Goal: Task Accomplishment & Management: Use online tool/utility

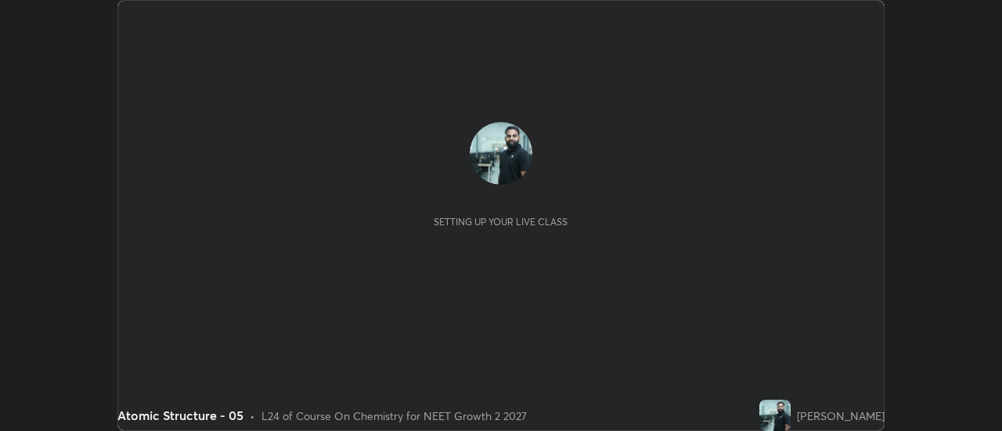
scroll to position [431, 1001]
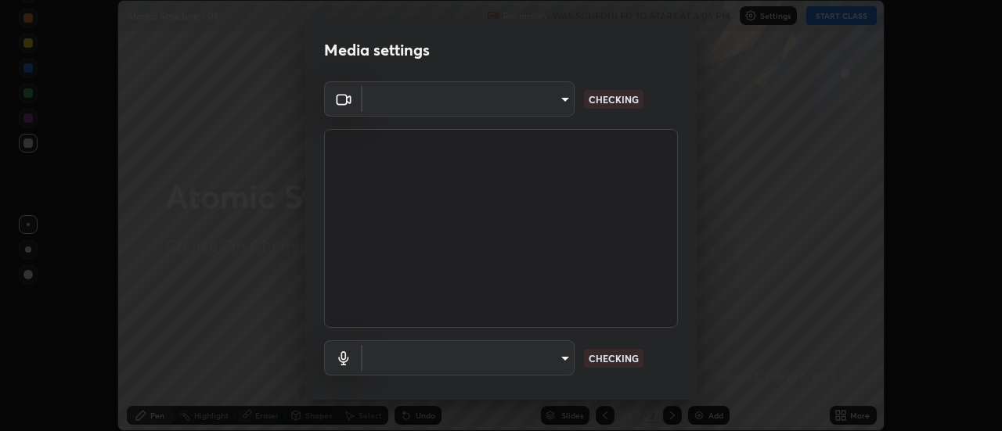
type input "985e4b1f72fc3b9494b48cef3b79fe3b682f9ae0bb15c20acfe574fe2aaad349"
type input "43e4aca742f9233188ca9c86760f2c266500901f205967e4990b21238306e05c"
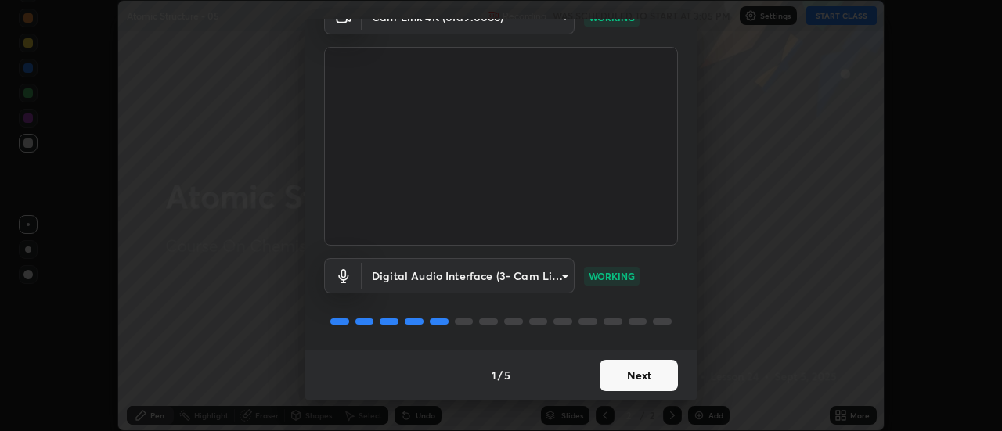
click at [632, 378] on button "Next" at bounding box center [639, 375] width 78 height 31
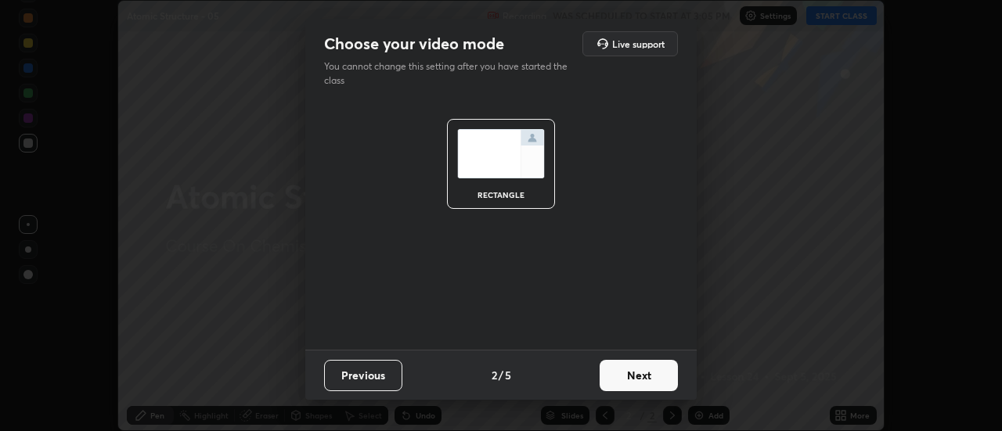
scroll to position [0, 0]
click at [627, 376] on button "Next" at bounding box center [639, 375] width 78 height 31
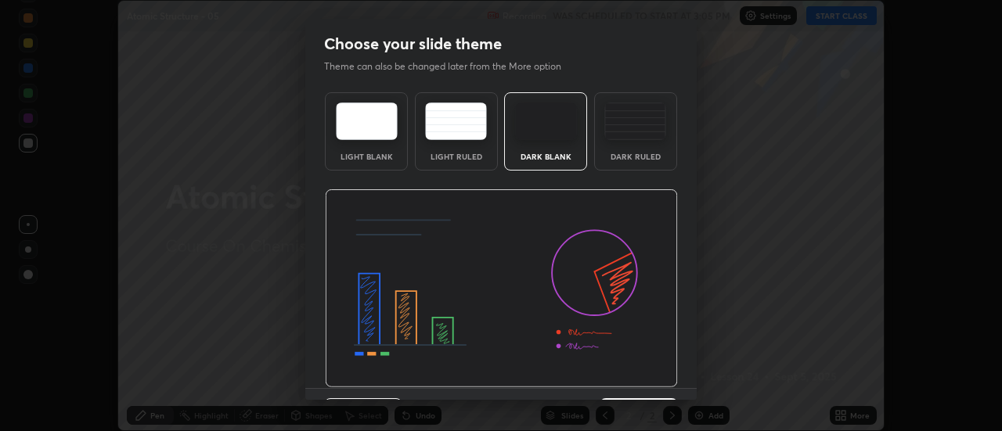
click at [634, 370] on img at bounding box center [501, 288] width 353 height 199
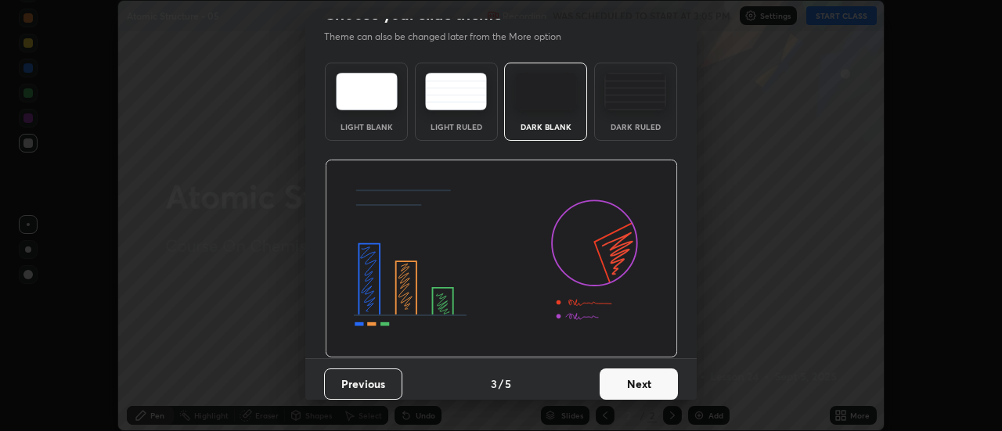
click at [634, 370] on button "Next" at bounding box center [639, 384] width 78 height 31
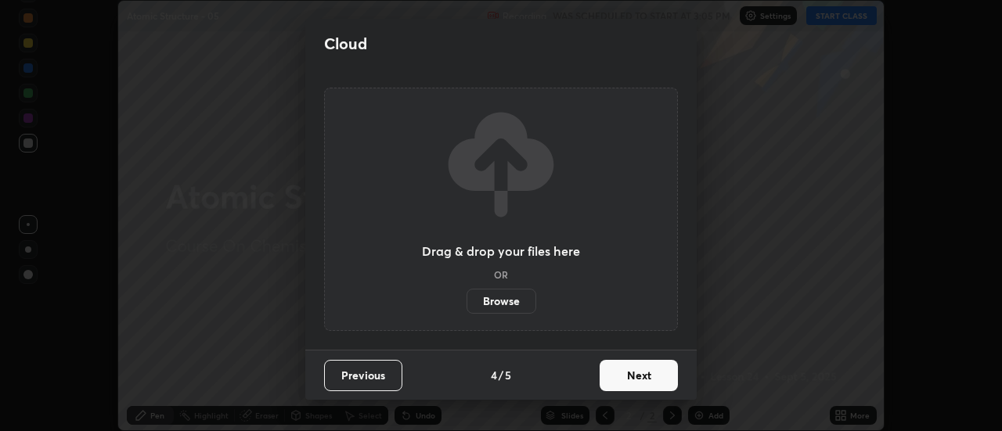
click at [631, 387] on button "Next" at bounding box center [639, 375] width 78 height 31
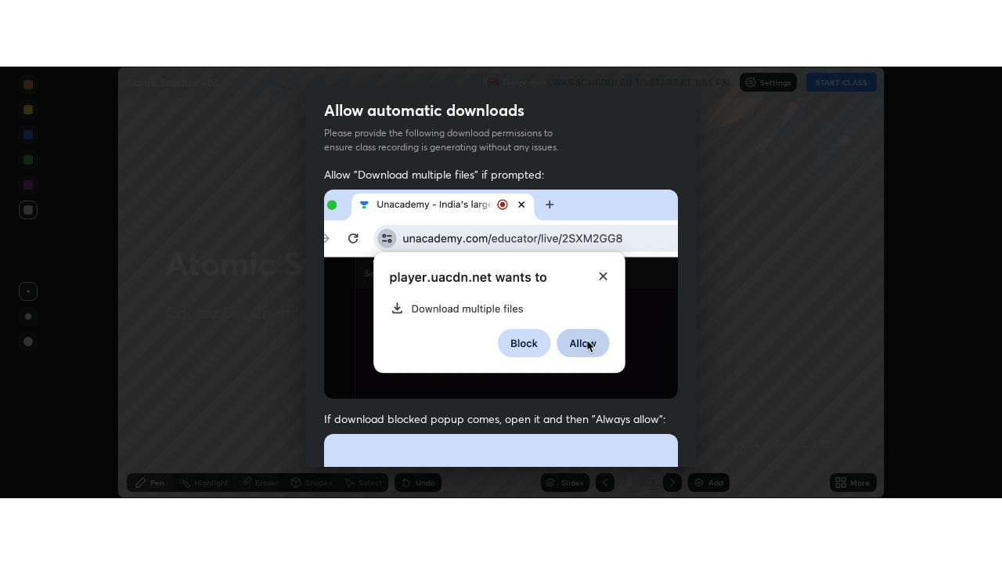
scroll to position [402, 0]
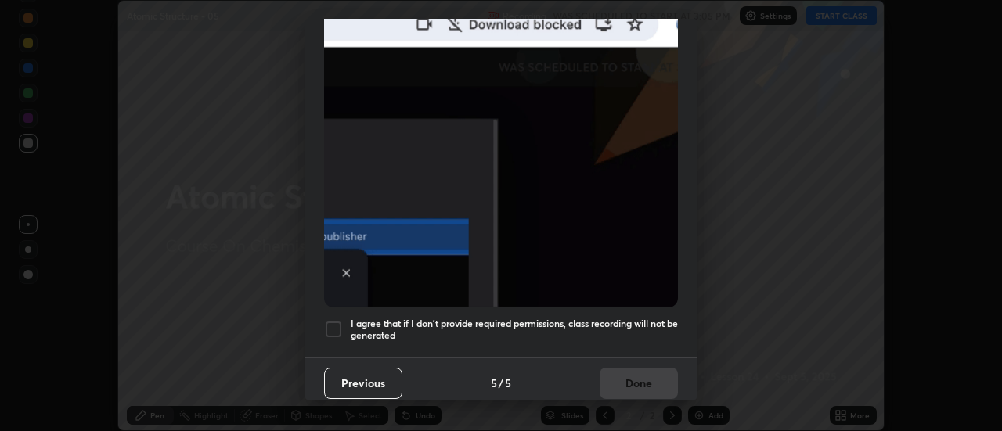
click at [611, 330] on h5 "I agree that if I don't provide required permissions, class recording will not …" at bounding box center [514, 330] width 327 height 24
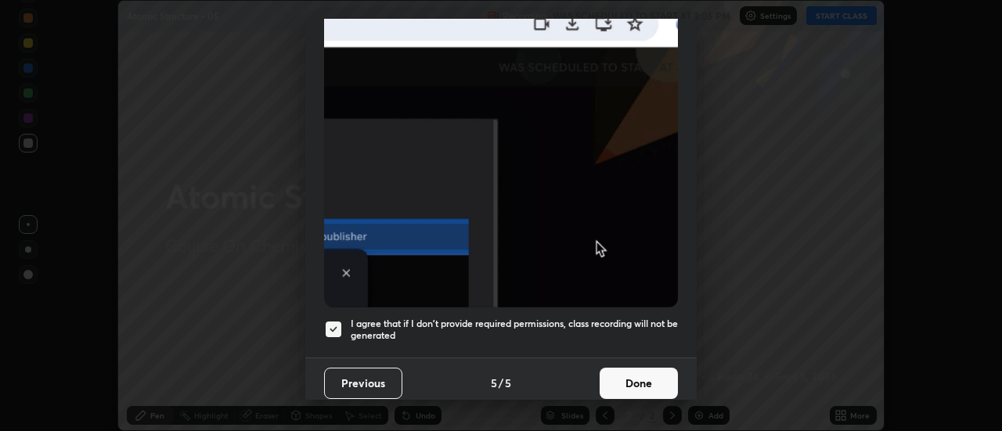
click at [637, 371] on button "Done" at bounding box center [639, 383] width 78 height 31
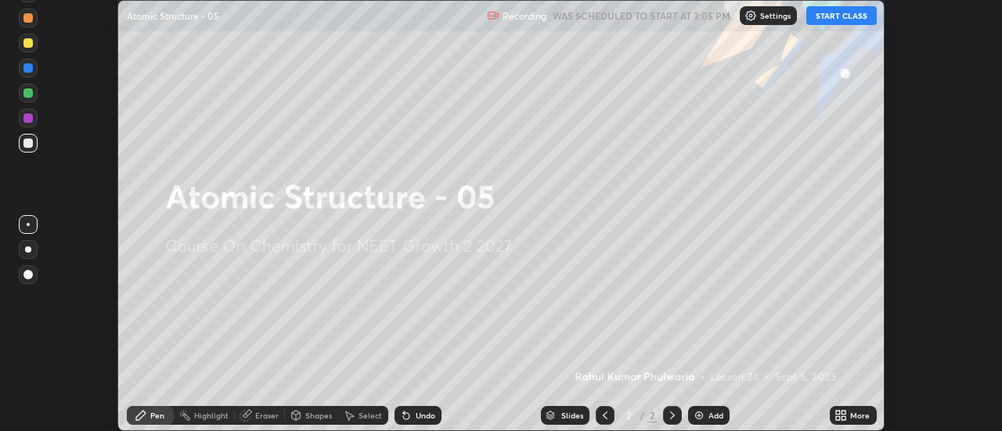
click at [838, 418] on icon at bounding box center [838, 418] width 4 height 4
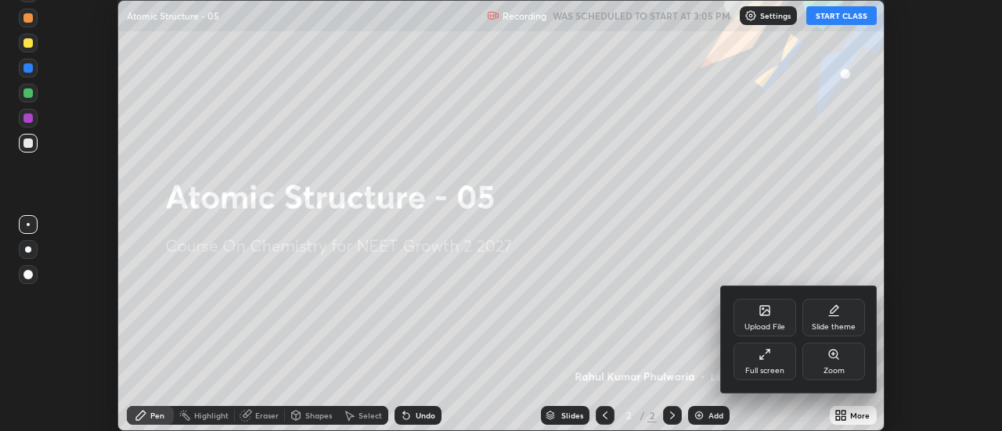
click at [773, 357] on div "Full screen" at bounding box center [765, 362] width 63 height 38
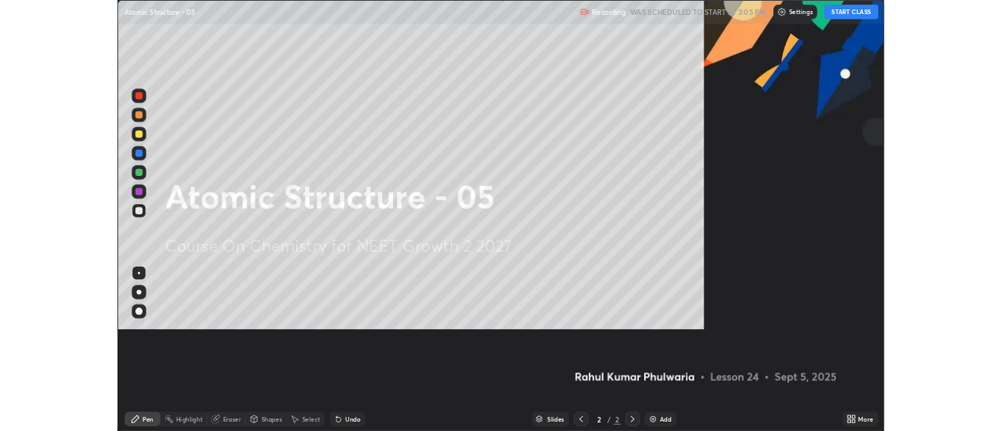
scroll to position [564, 1002]
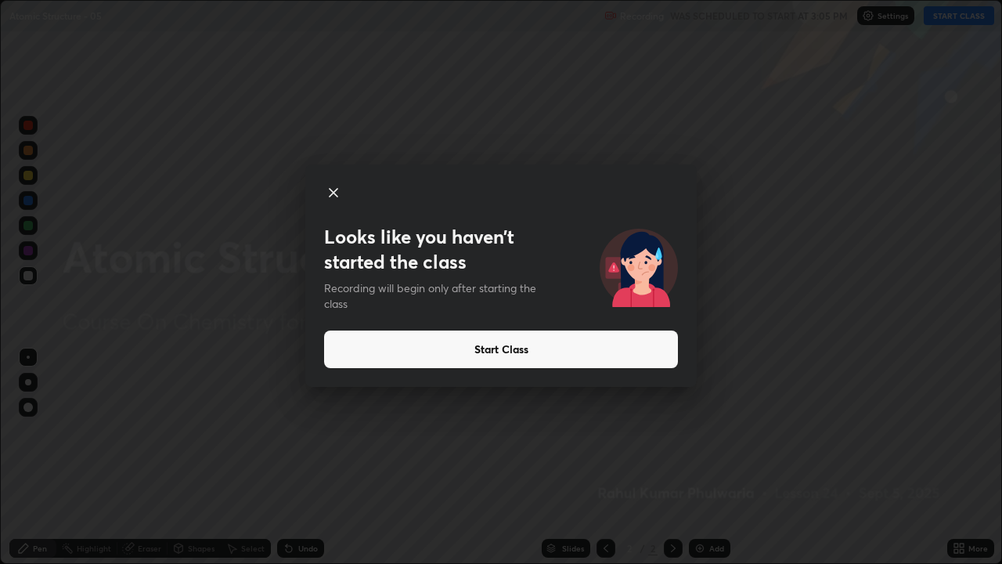
click at [432, 431] on div "Looks like you haven’t started the class Recording will begin only after starti…" at bounding box center [501, 282] width 1002 height 564
click at [440, 354] on button "Start Class" at bounding box center [501, 349] width 354 height 38
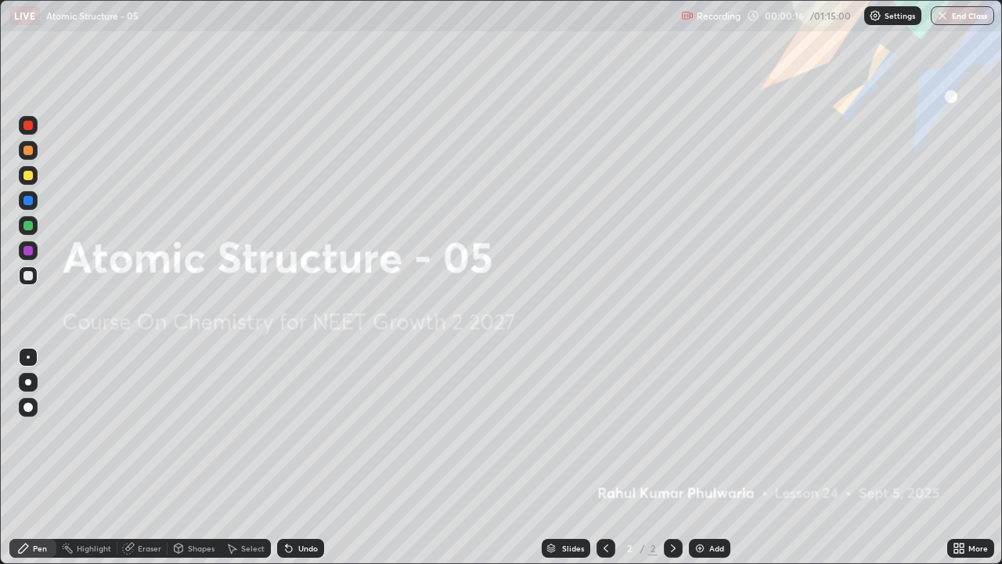
click at [694, 431] on img at bounding box center [700, 548] width 13 height 13
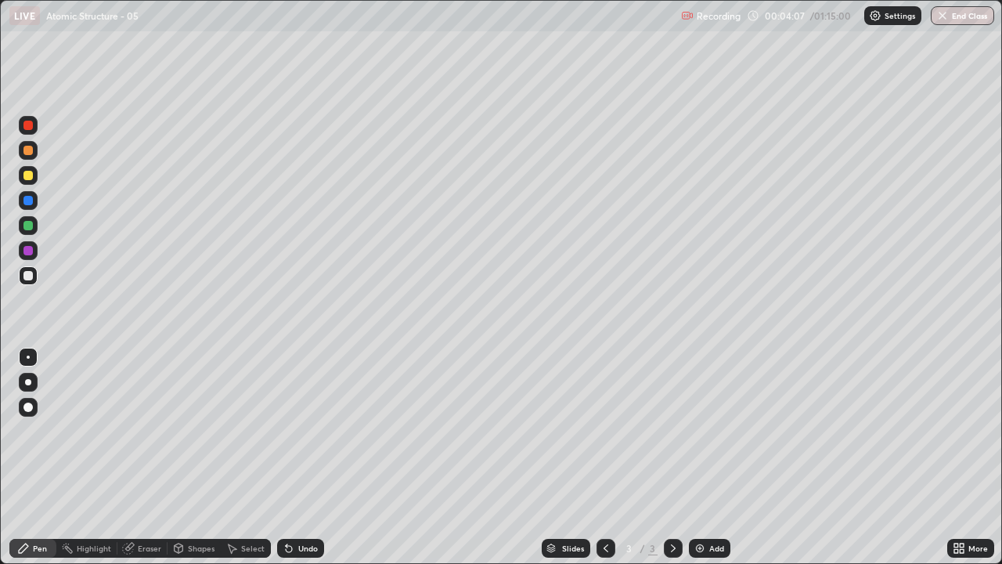
click at [29, 276] on div at bounding box center [27, 275] width 9 height 9
click at [147, 431] on div "Eraser" at bounding box center [149, 548] width 23 height 8
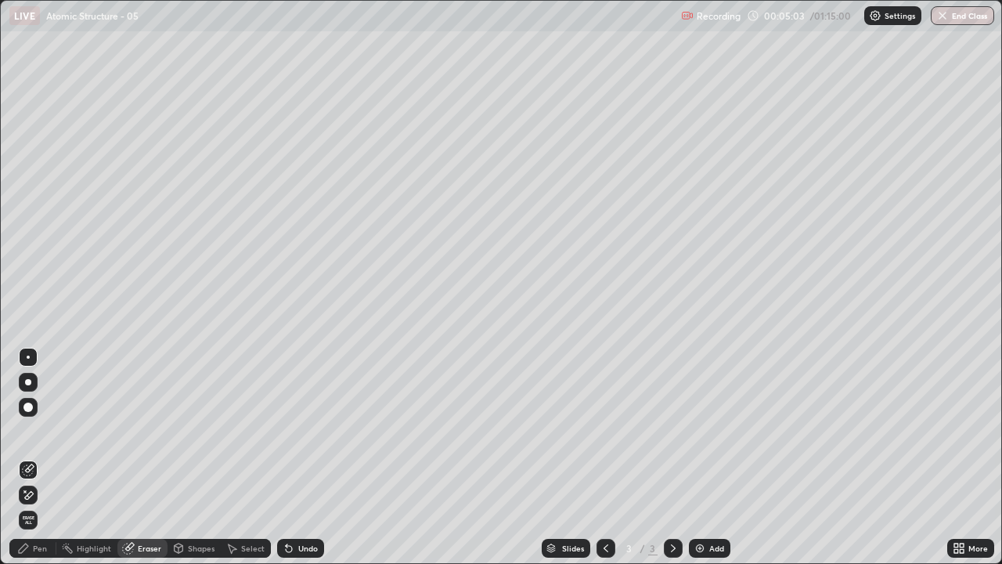
click at [45, 431] on div "Pen" at bounding box center [40, 548] width 14 height 8
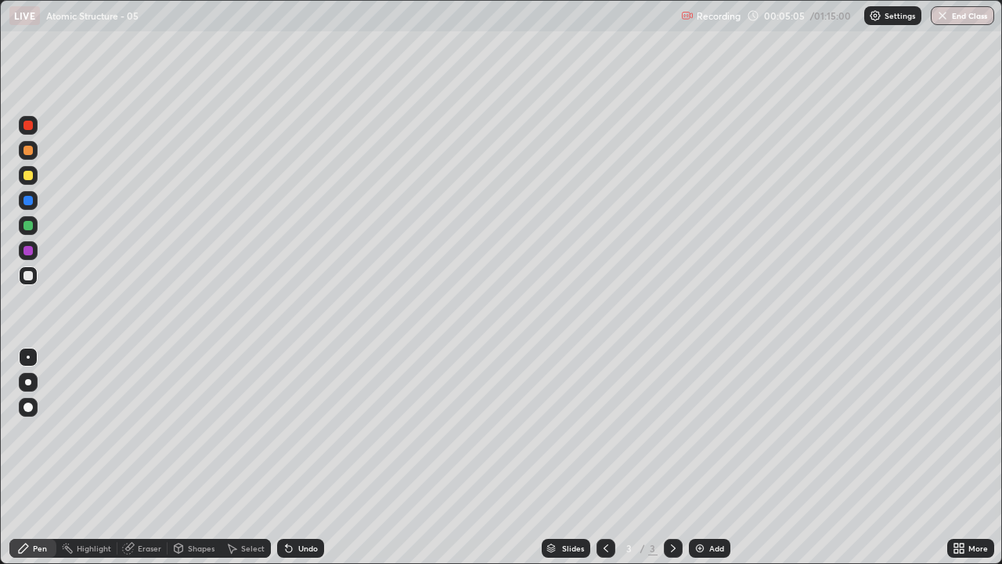
click at [149, 431] on div "Eraser" at bounding box center [149, 548] width 23 height 8
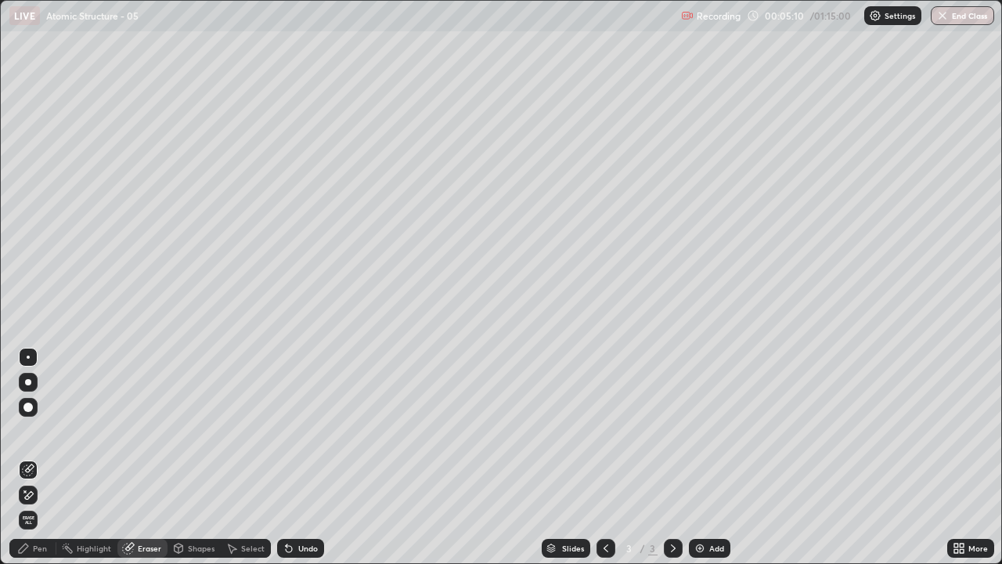
click at [46, 431] on div "Pen" at bounding box center [40, 548] width 14 height 8
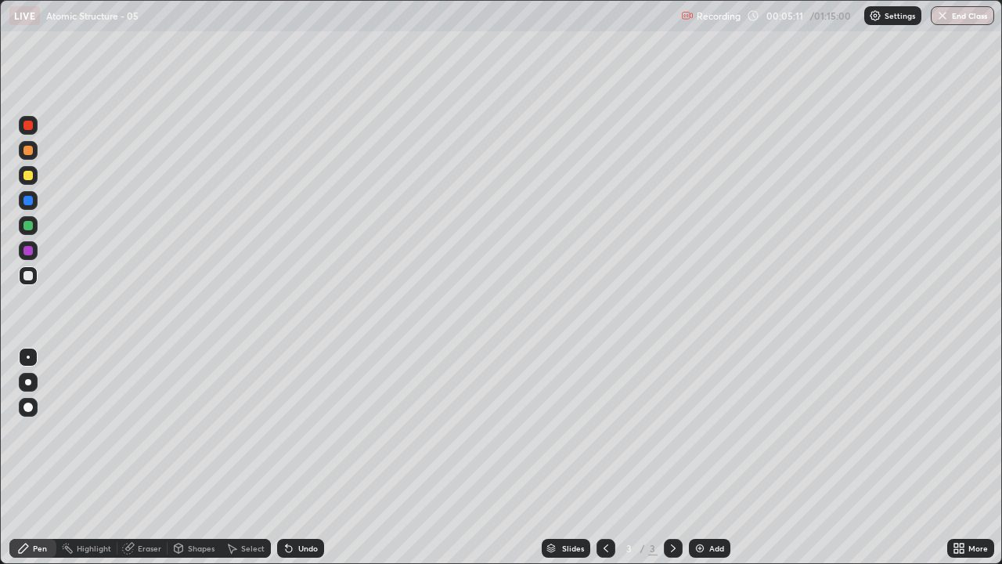
click at [48, 431] on div "Pen" at bounding box center [32, 548] width 47 height 19
click at [151, 431] on div "Eraser" at bounding box center [142, 548] width 50 height 19
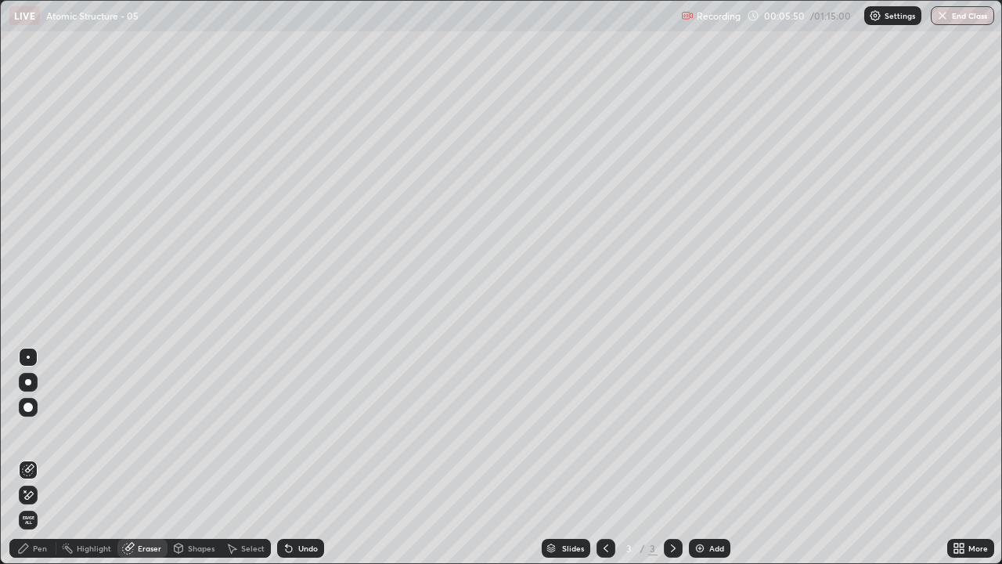
click at [41, 431] on div "Pen" at bounding box center [32, 548] width 47 height 19
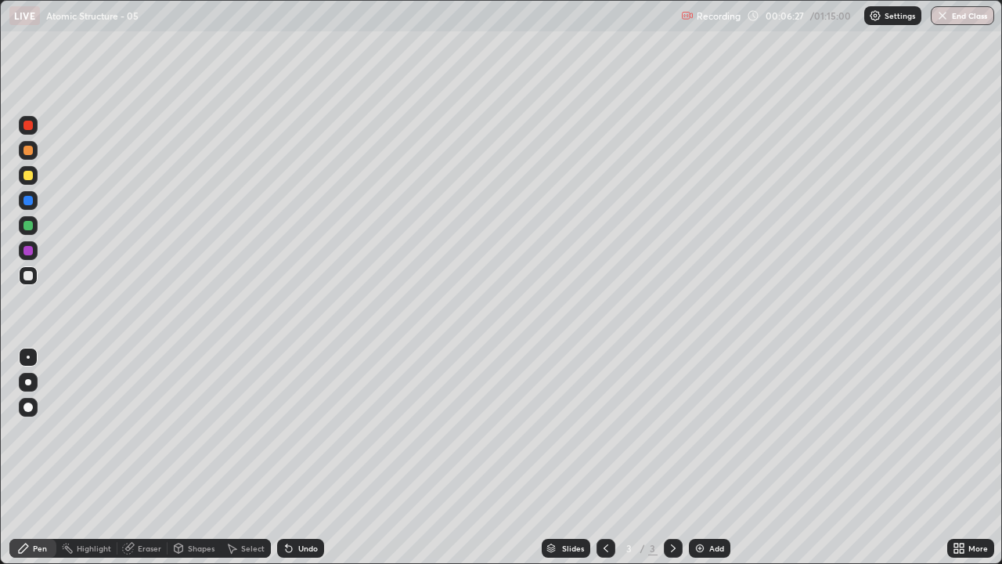
click at [700, 431] on img at bounding box center [700, 548] width 13 height 13
click at [699, 431] on img at bounding box center [700, 548] width 13 height 13
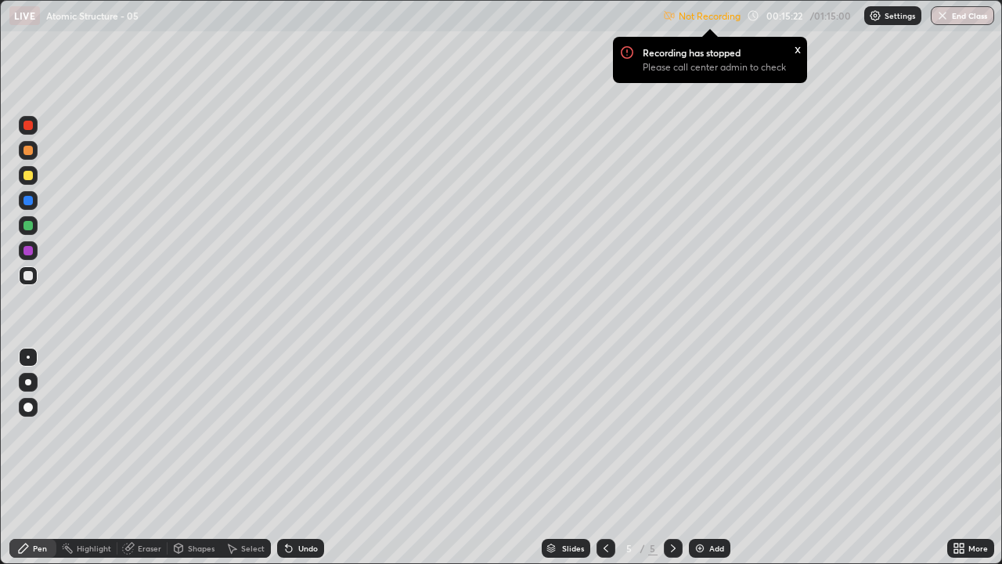
click at [146, 431] on div "Eraser" at bounding box center [149, 548] width 23 height 8
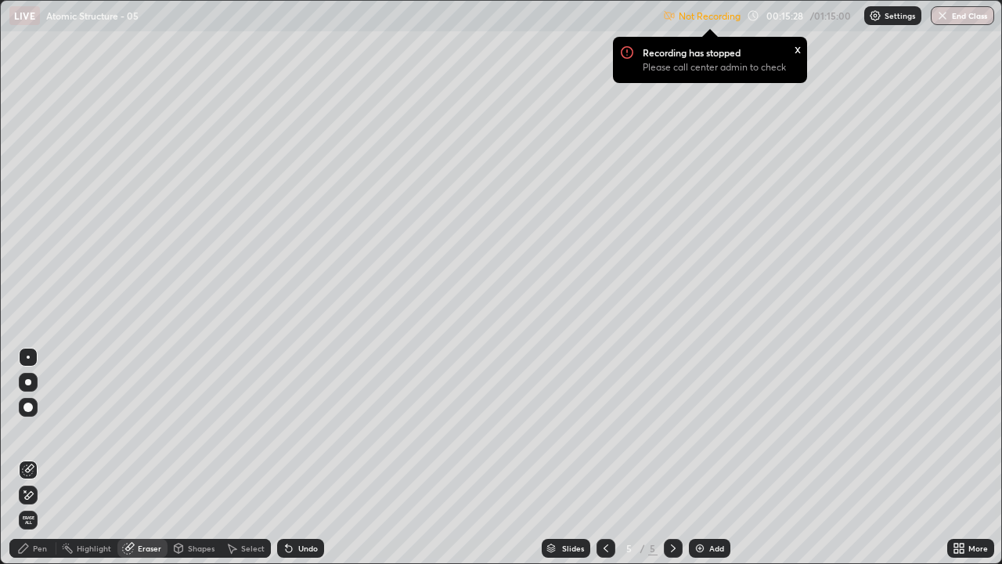
click at [49, 431] on div "Pen" at bounding box center [32, 548] width 47 height 19
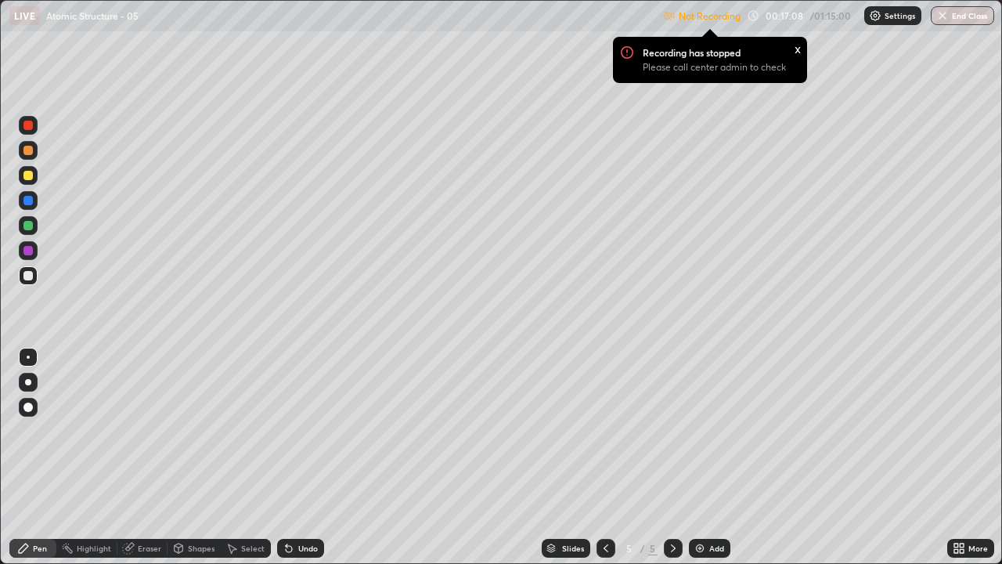
click at [701, 431] on img at bounding box center [700, 548] width 13 height 13
click at [601, 64] on div "Recording has stopped Please call center admin to check x" at bounding box center [709, 59] width 219 height 71
click at [602, 88] on div "Recording has stopped Please call center admin to check x" at bounding box center [709, 59] width 219 height 71
click at [615, 83] on div "Recording has stopped Please call center admin to check x" at bounding box center [709, 59] width 219 height 71
click at [607, 78] on div "Recording has stopped Please call center admin to check x" at bounding box center [709, 59] width 219 height 71
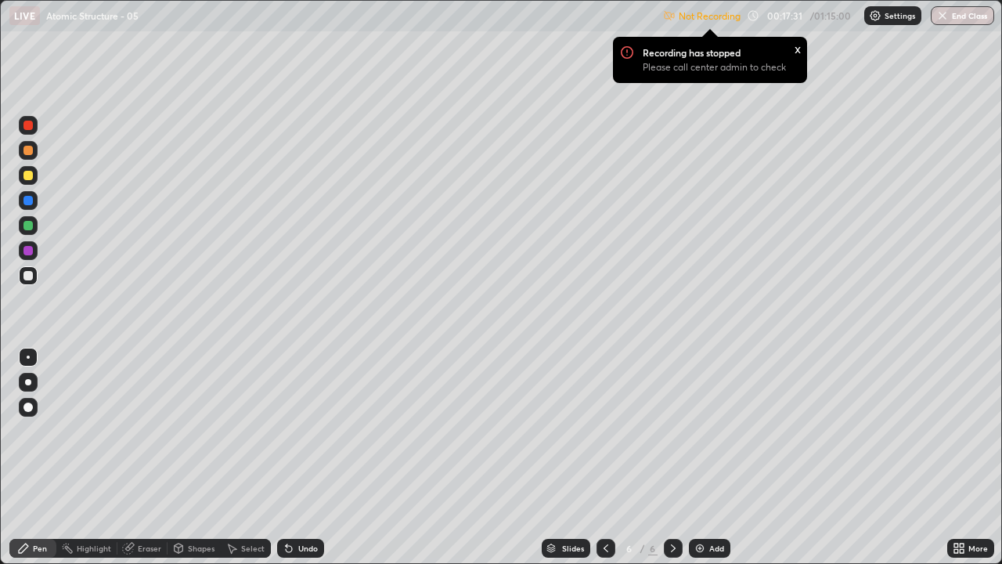
click at [610, 94] on div "Recording has stopped Please call center admin to check x" at bounding box center [709, 59] width 219 height 71
click at [795, 52] on div "x" at bounding box center [798, 48] width 6 height 16
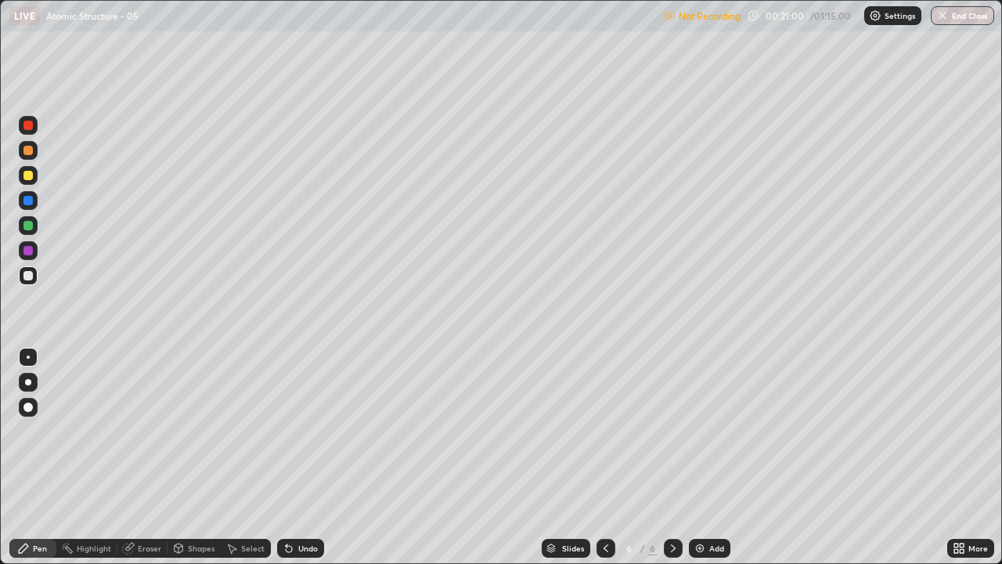
click at [705, 431] on div "Add" at bounding box center [709, 548] width 41 height 19
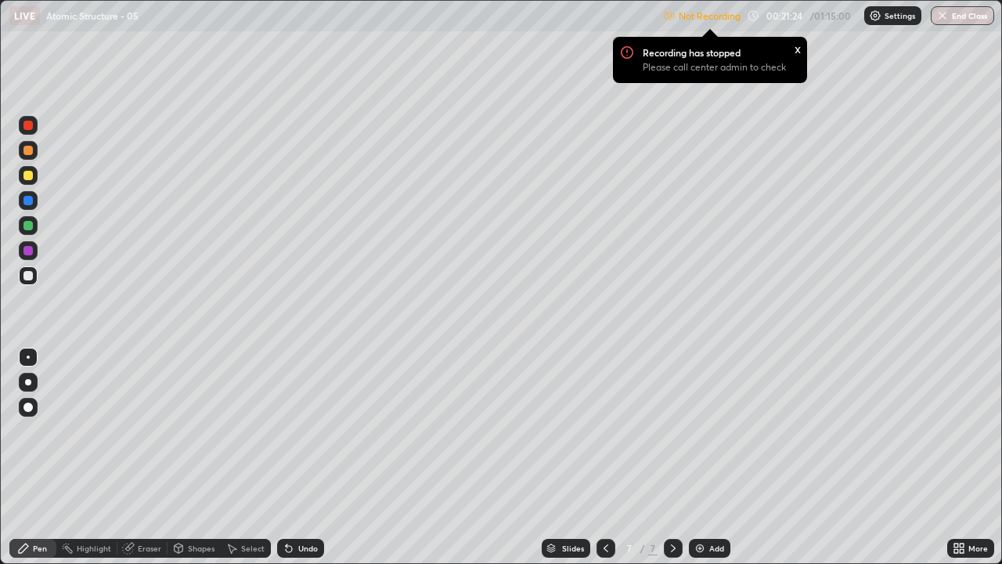
click at [798, 49] on div "x" at bounding box center [798, 48] width 6 height 16
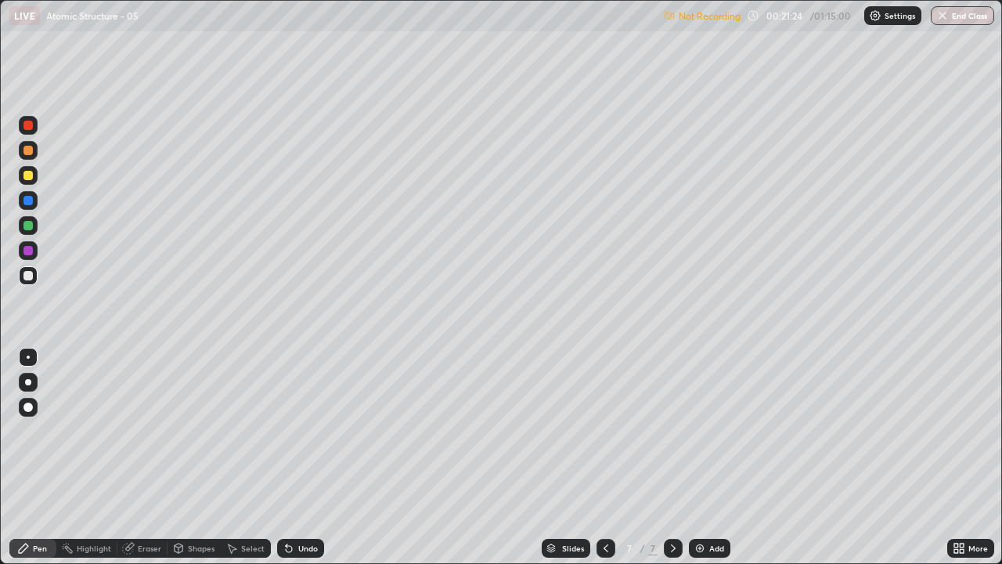
click at [874, 20] on img at bounding box center [875, 15] width 13 height 13
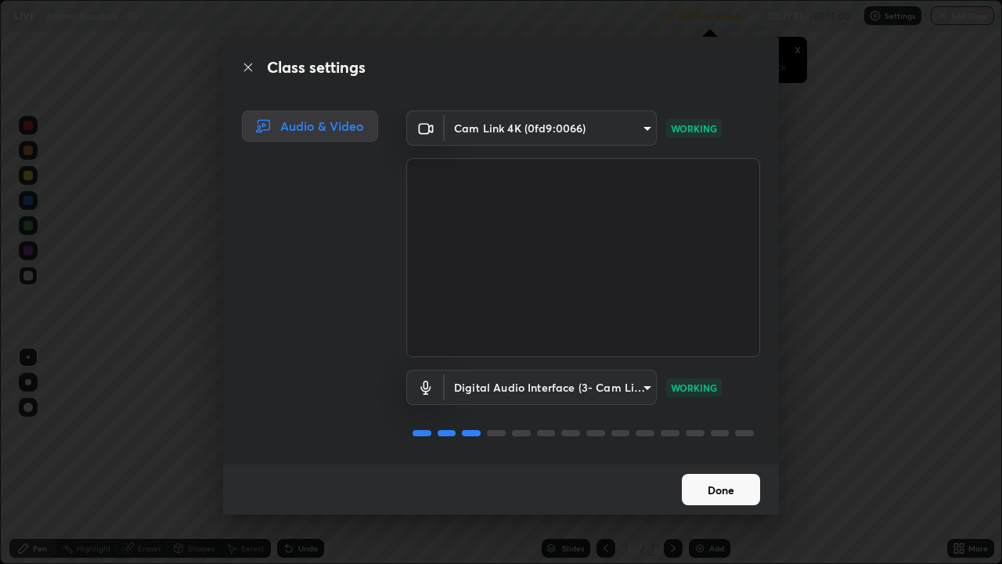
click at [712, 431] on button "Done" at bounding box center [721, 489] width 78 height 31
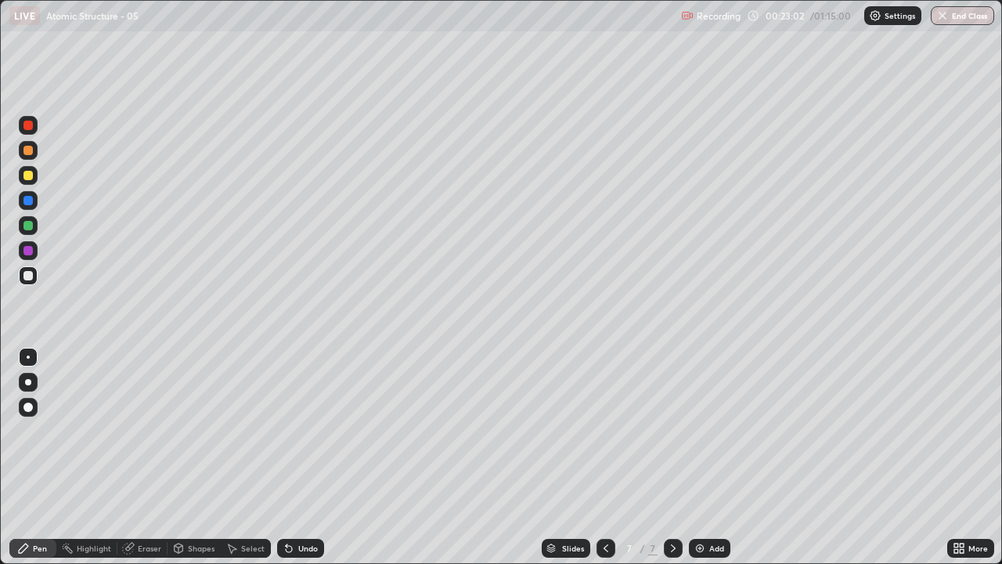
click at [139, 431] on div "Eraser" at bounding box center [142, 548] width 50 height 19
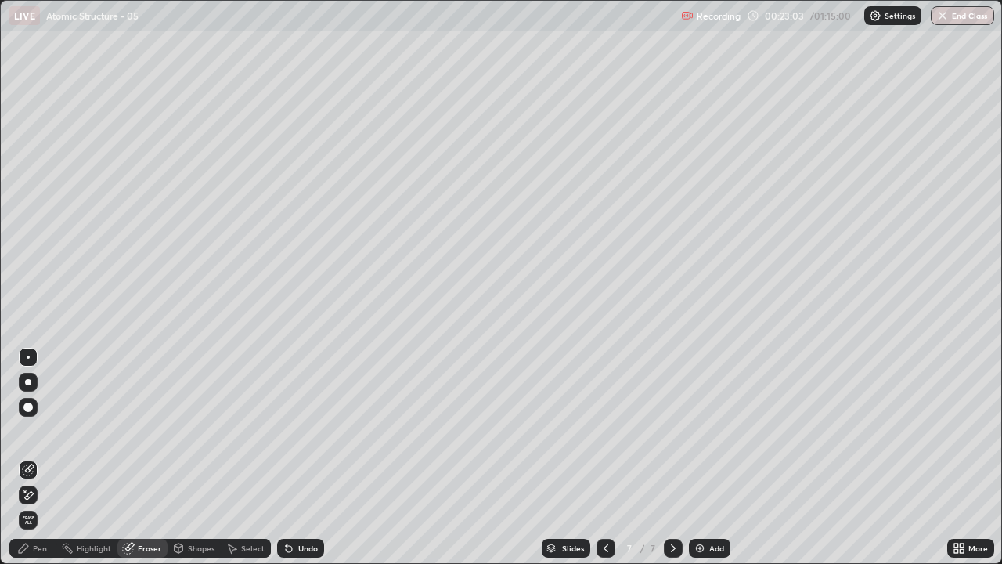
click at [43, 431] on div "Pen" at bounding box center [40, 548] width 14 height 8
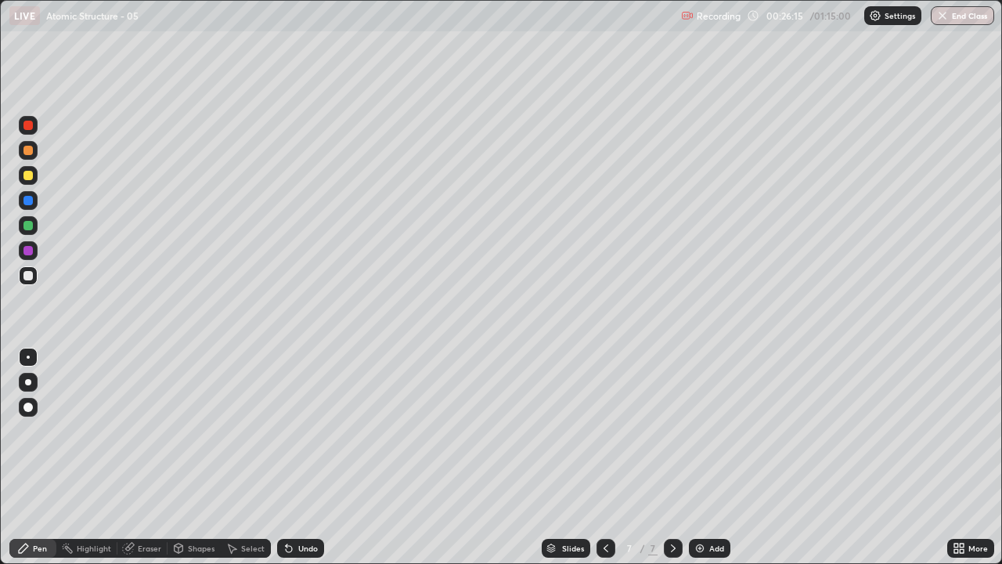
click at [701, 431] on img at bounding box center [700, 548] width 13 height 13
click at [694, 431] on img at bounding box center [700, 548] width 13 height 13
click at [146, 431] on div "Eraser" at bounding box center [149, 548] width 23 height 8
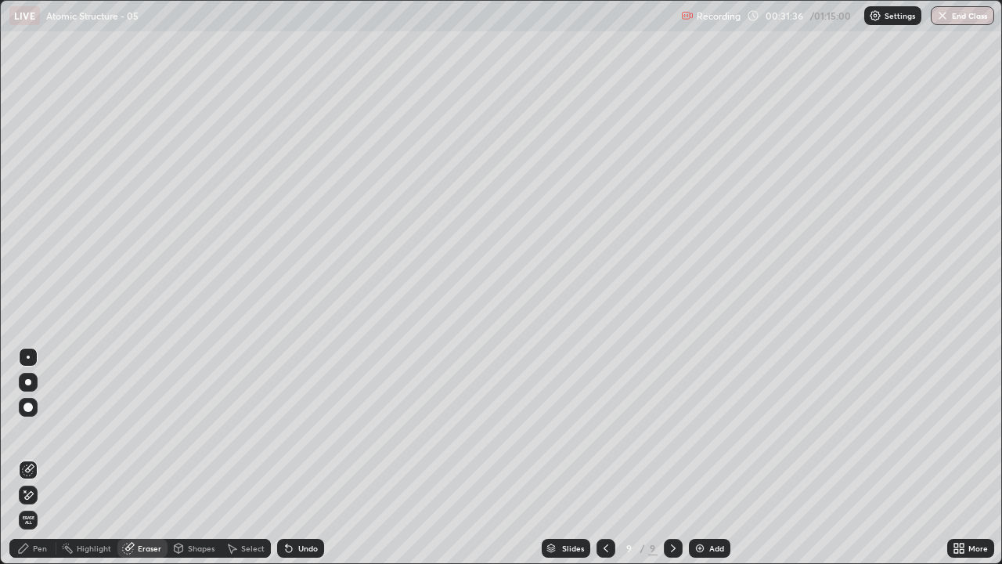
click at [44, 431] on div "Pen" at bounding box center [40, 548] width 14 height 8
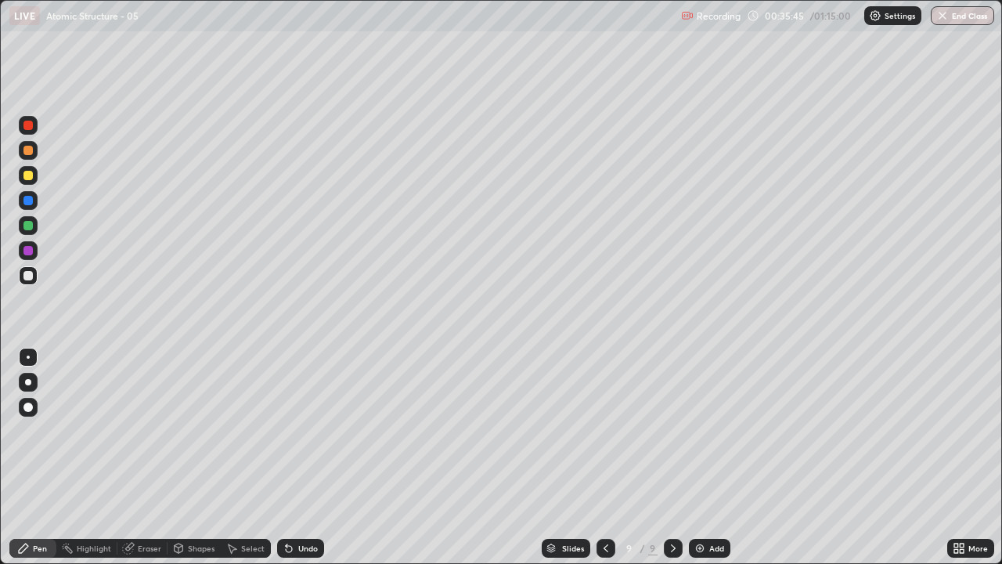
click at [700, 431] on img at bounding box center [700, 548] width 13 height 13
click at [149, 431] on div "Eraser" at bounding box center [149, 548] width 23 height 8
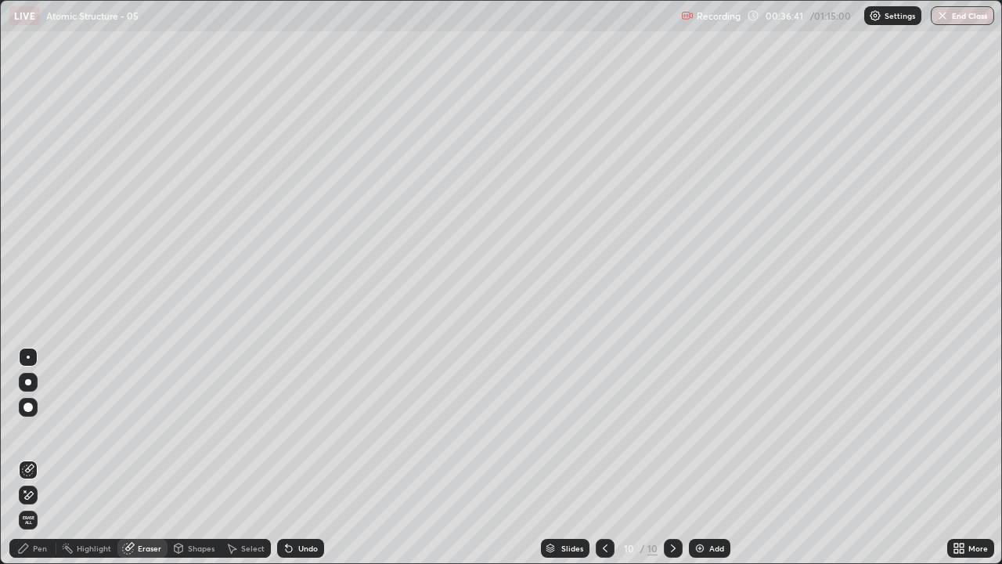
click at [40, 431] on div "Pen" at bounding box center [40, 548] width 14 height 8
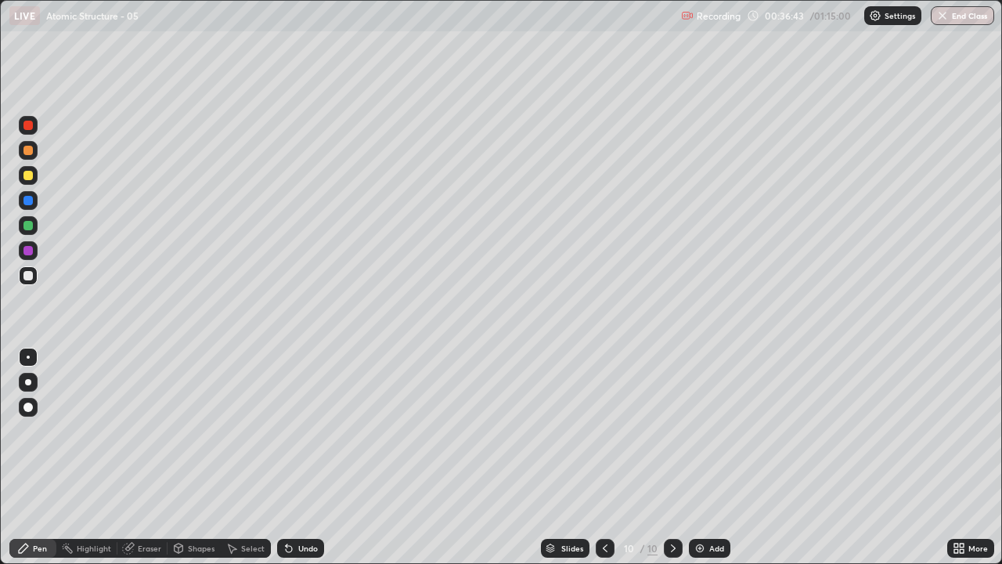
click at [154, 431] on div "Eraser" at bounding box center [149, 548] width 23 height 8
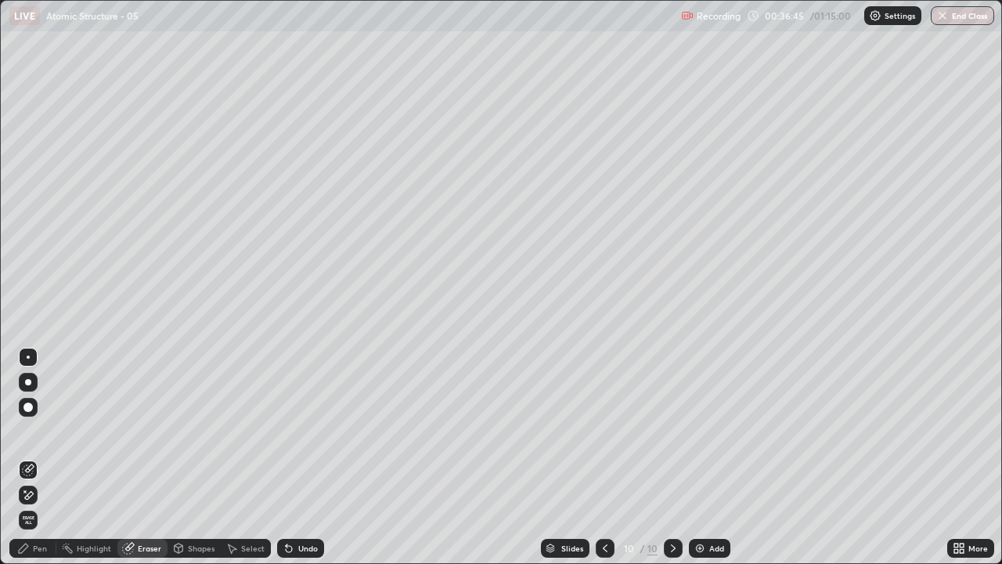
click at [38, 431] on div "Pen" at bounding box center [40, 548] width 14 height 8
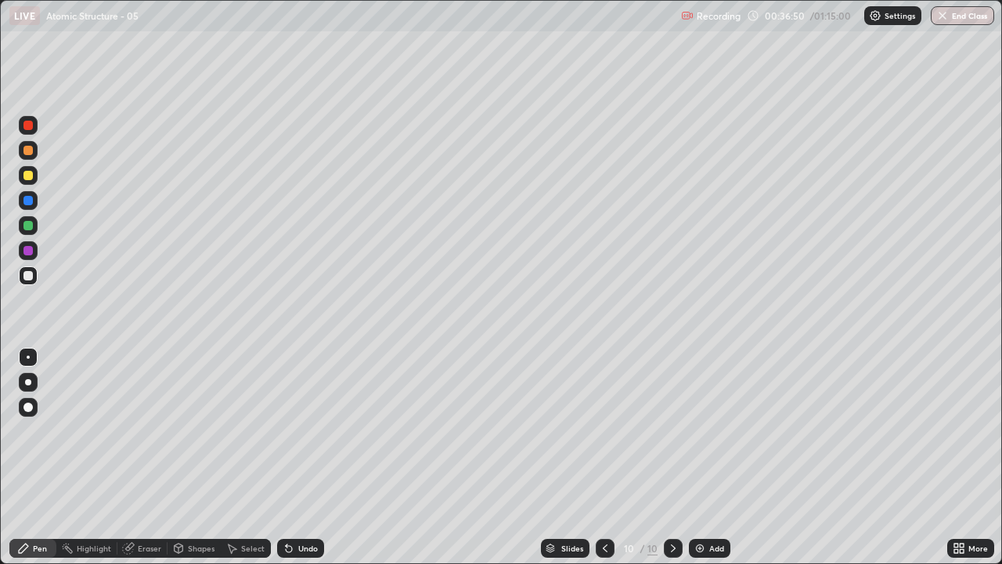
click at [154, 431] on div "Eraser" at bounding box center [149, 548] width 23 height 8
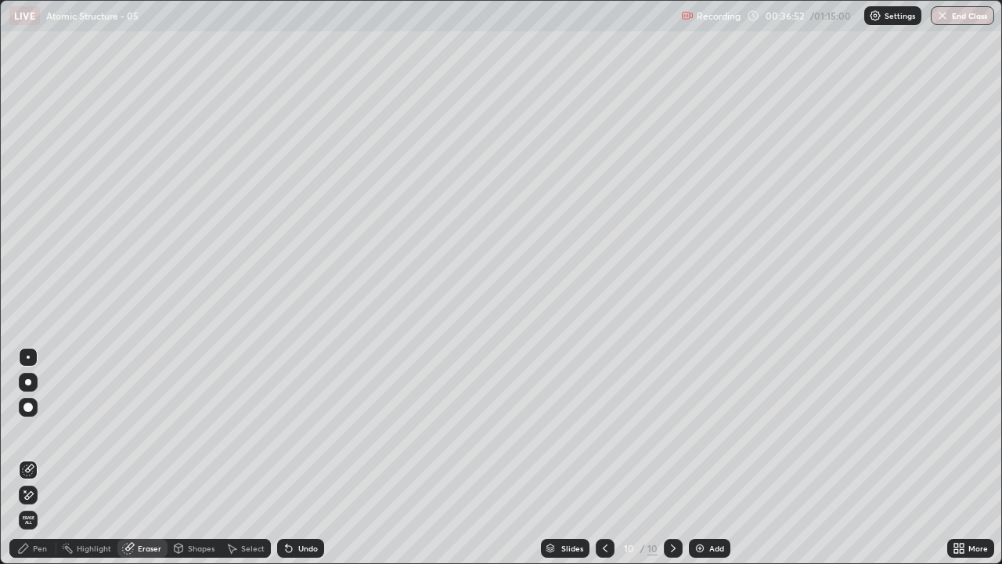
click at [41, 431] on div "Pen" at bounding box center [40, 548] width 14 height 8
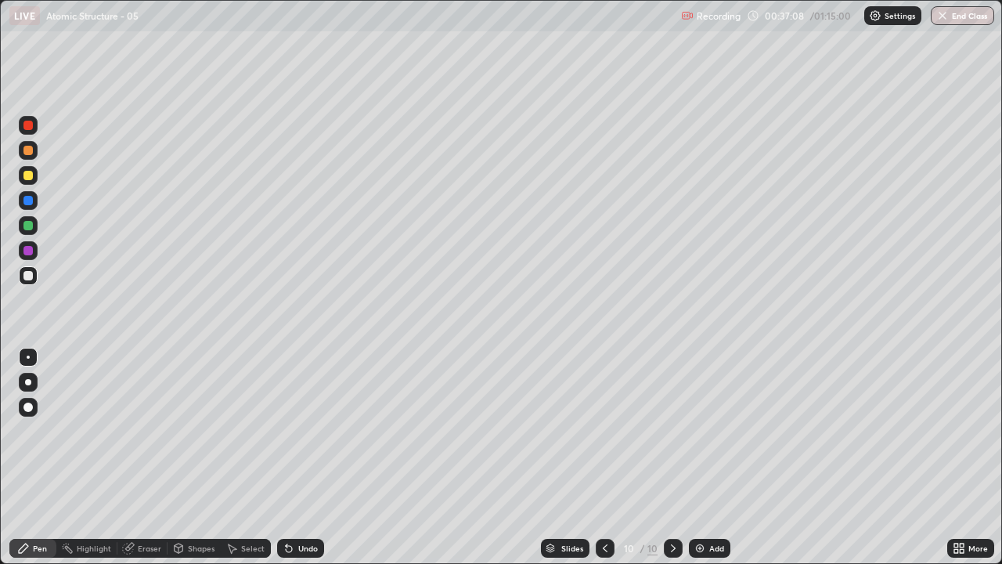
click at [153, 431] on div "Eraser" at bounding box center [149, 548] width 23 height 8
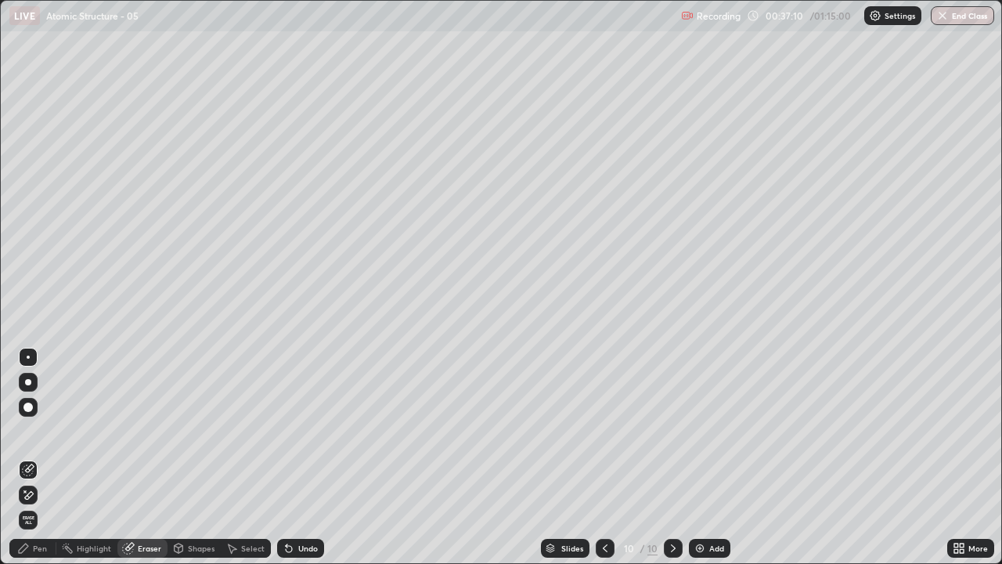
click at [41, 431] on div "Pen" at bounding box center [32, 548] width 47 height 19
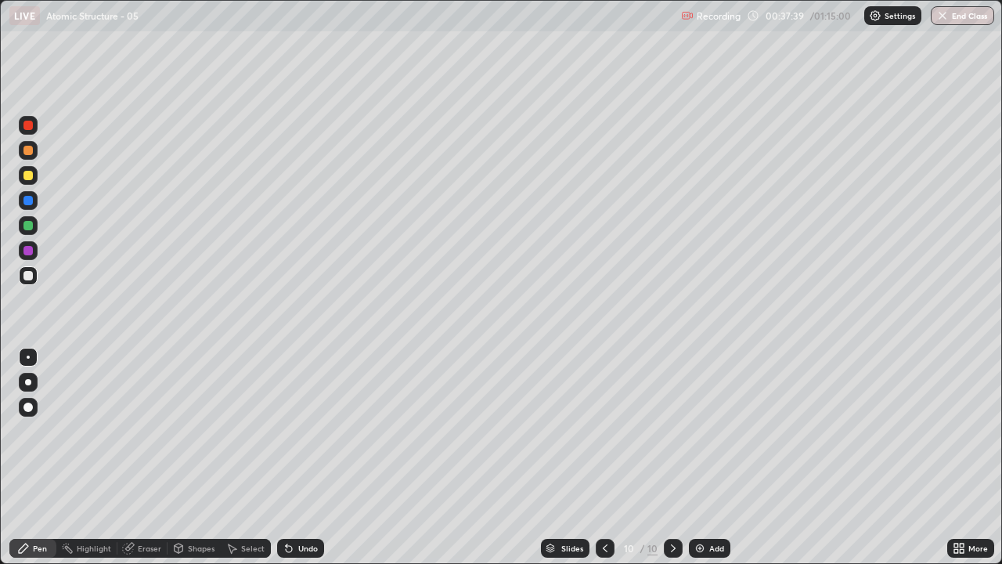
click at [604, 431] on icon at bounding box center [605, 548] width 13 height 13
click at [672, 431] on icon at bounding box center [673, 548] width 13 height 13
click at [146, 431] on div "Eraser" at bounding box center [149, 548] width 23 height 8
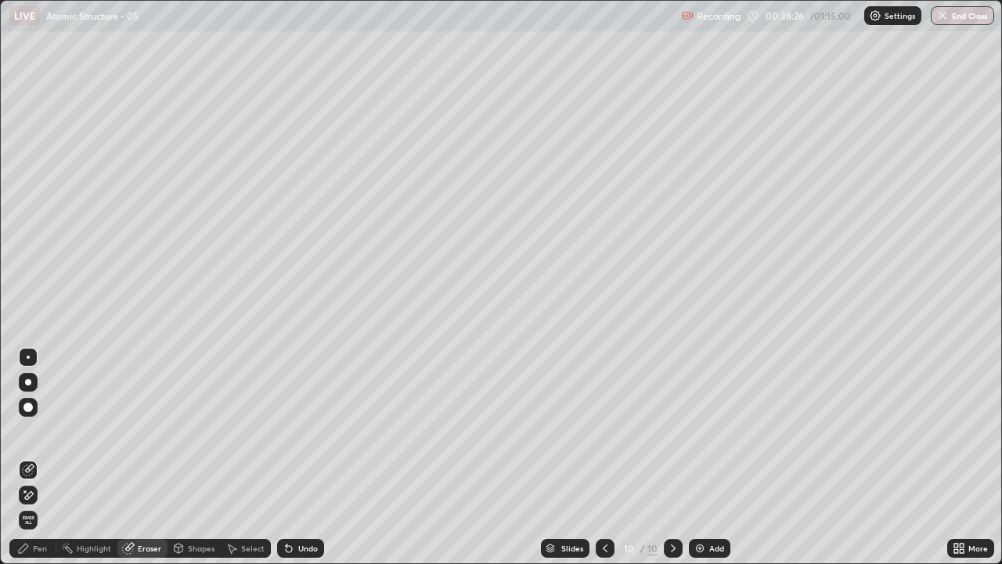
click at [41, 431] on div "Pen" at bounding box center [40, 548] width 14 height 8
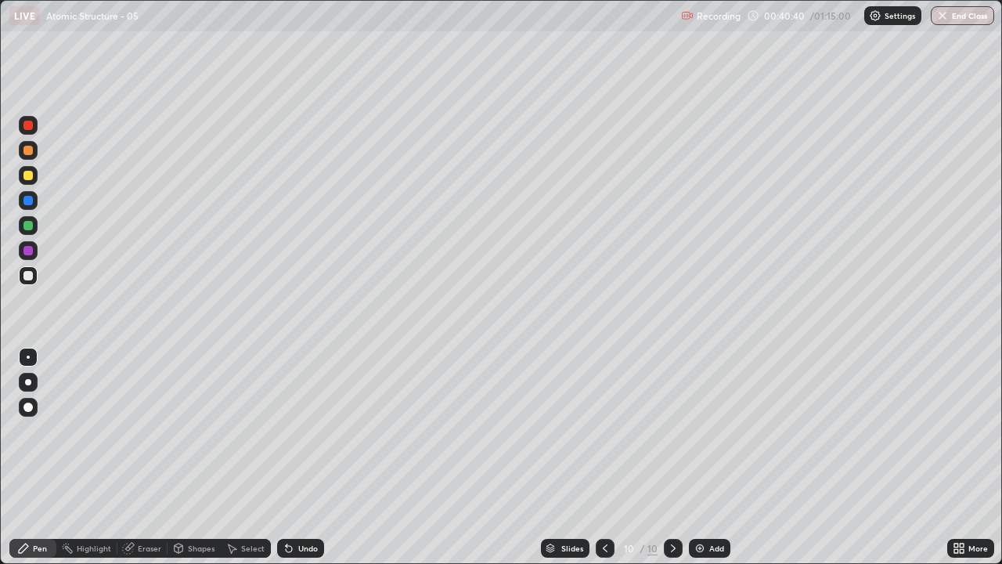
click at [696, 431] on img at bounding box center [700, 548] width 13 height 13
click at [700, 431] on img at bounding box center [700, 548] width 13 height 13
click at [26, 226] on div at bounding box center [27, 225] width 9 height 9
click at [28, 275] on div at bounding box center [27, 275] width 9 height 9
click at [149, 431] on div "Eraser" at bounding box center [149, 548] width 23 height 8
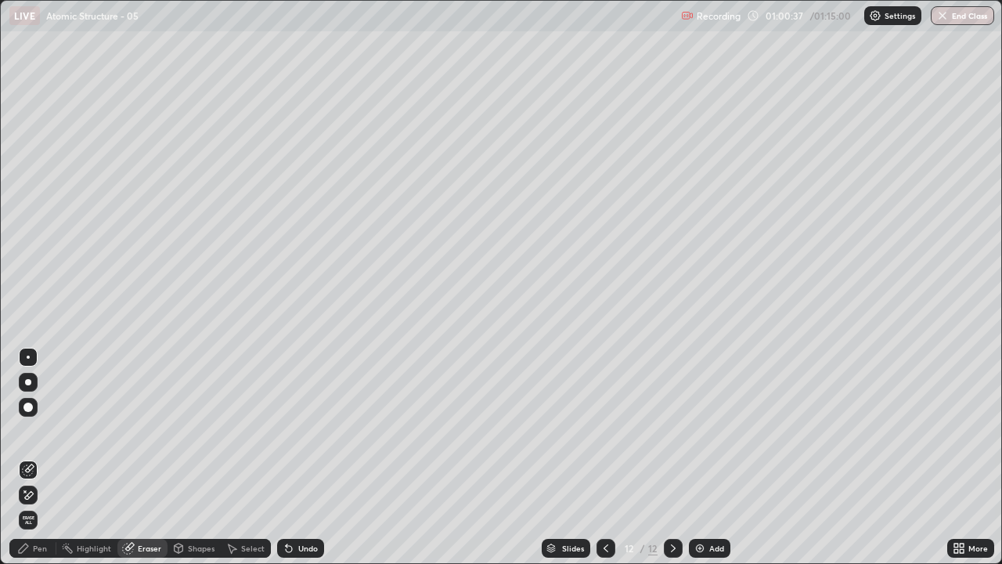
click at [36, 431] on div "Pen" at bounding box center [40, 548] width 14 height 8
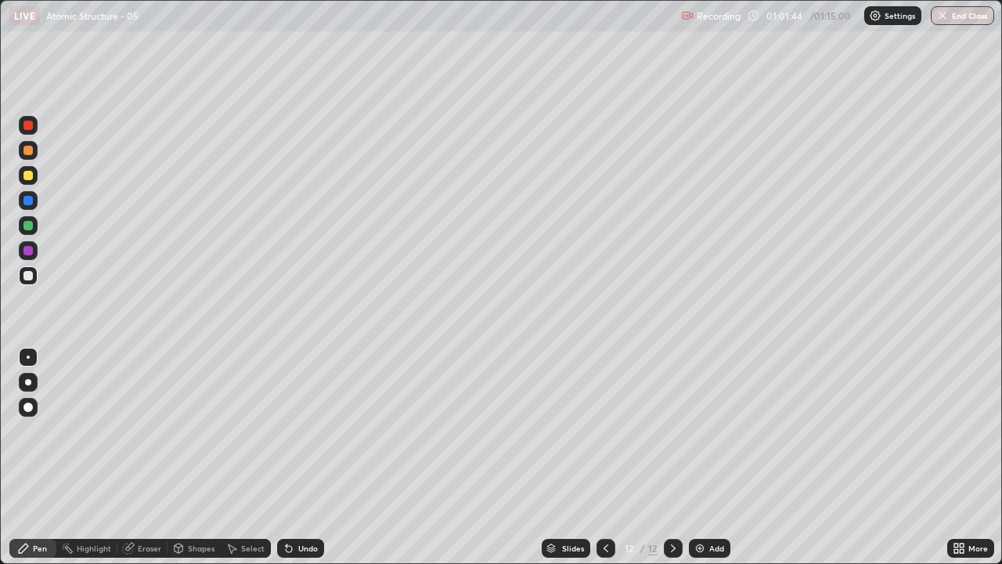
click at [699, 431] on img at bounding box center [700, 548] width 13 height 13
click at [154, 431] on div "Eraser" at bounding box center [142, 548] width 50 height 19
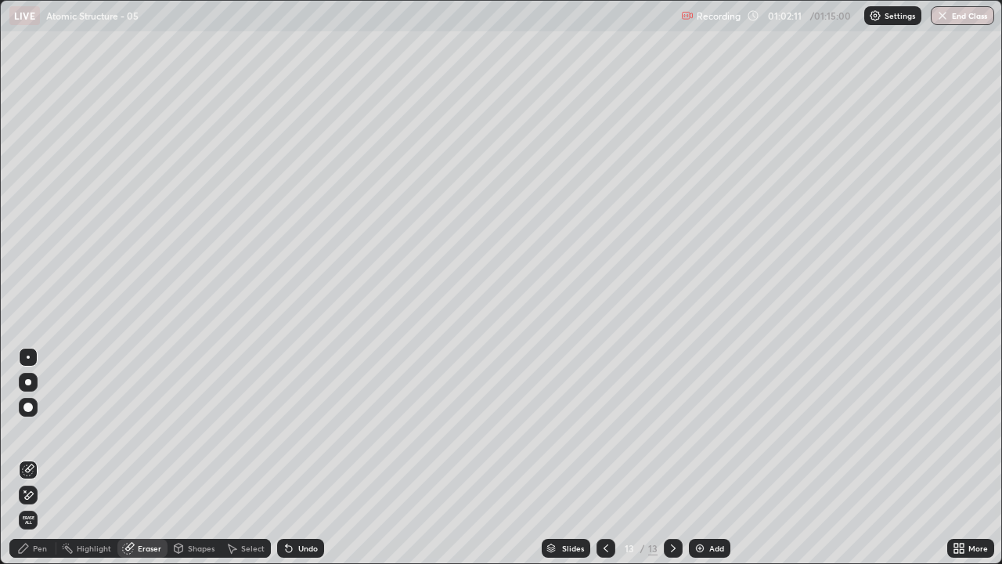
click at [45, 431] on div "Pen" at bounding box center [40, 548] width 14 height 8
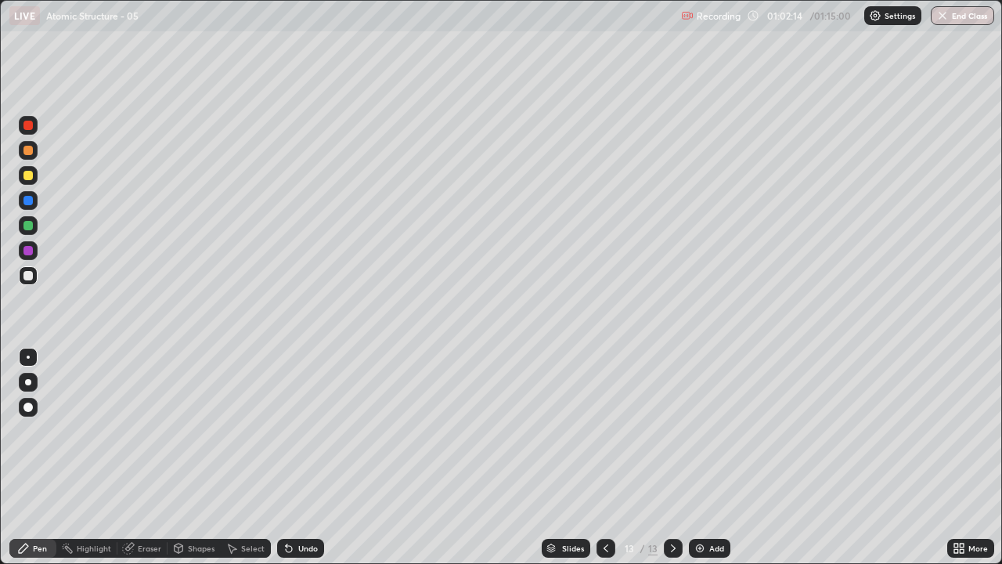
click at [147, 431] on div "Eraser" at bounding box center [142, 548] width 50 height 19
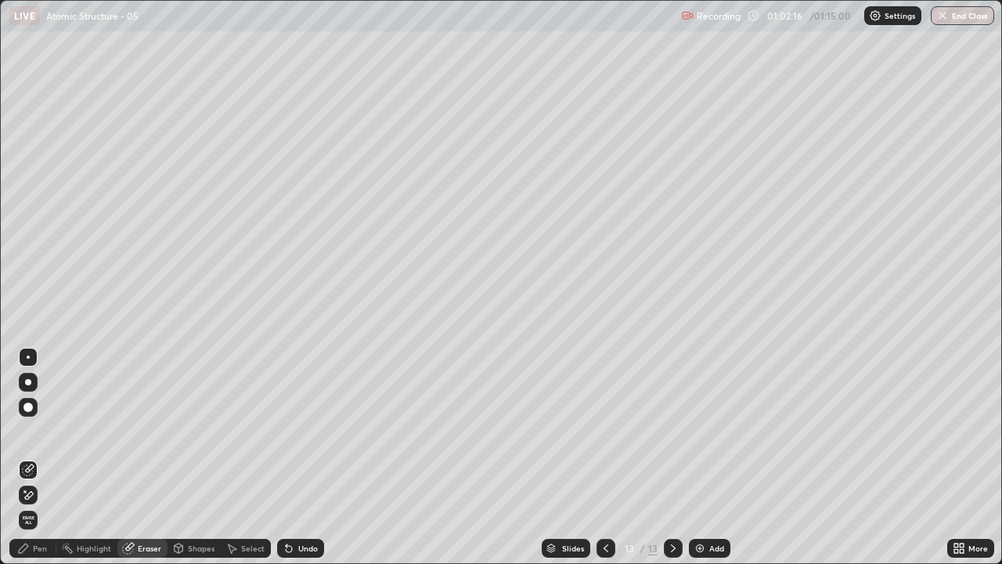
click at [52, 431] on div "Pen" at bounding box center [32, 548] width 47 height 19
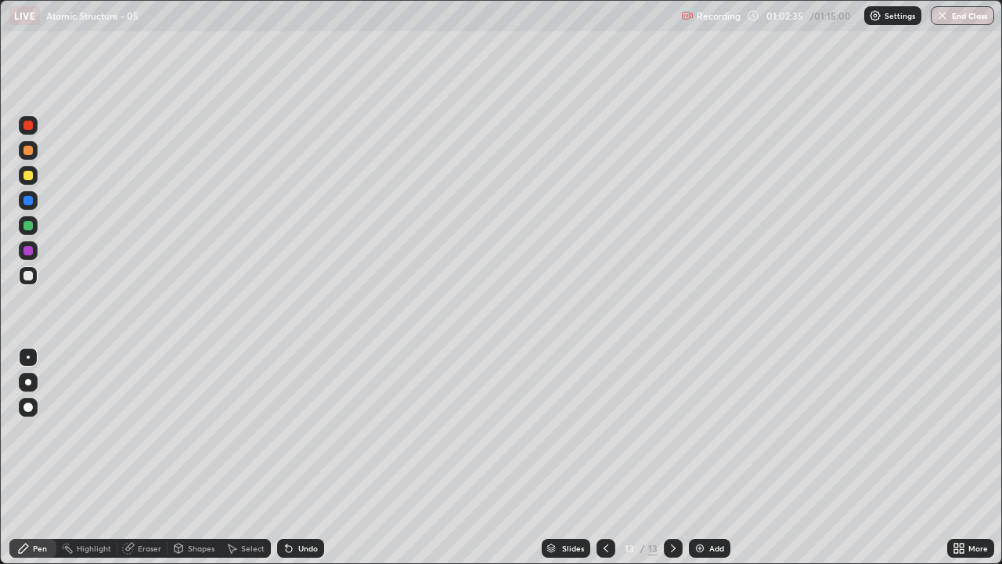
click at [152, 431] on div "Eraser" at bounding box center [149, 548] width 23 height 8
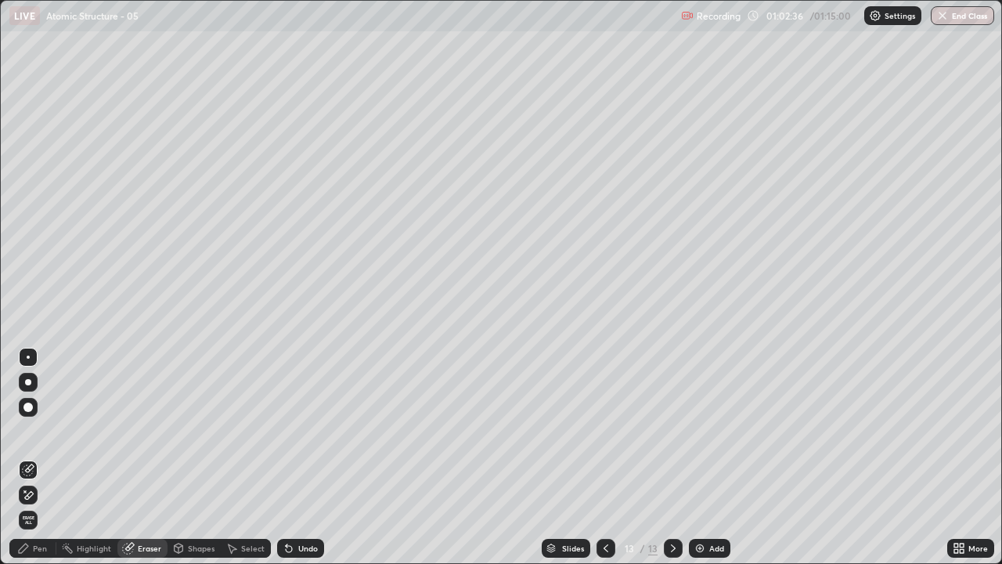
click at [44, 431] on div "Pen" at bounding box center [40, 548] width 14 height 8
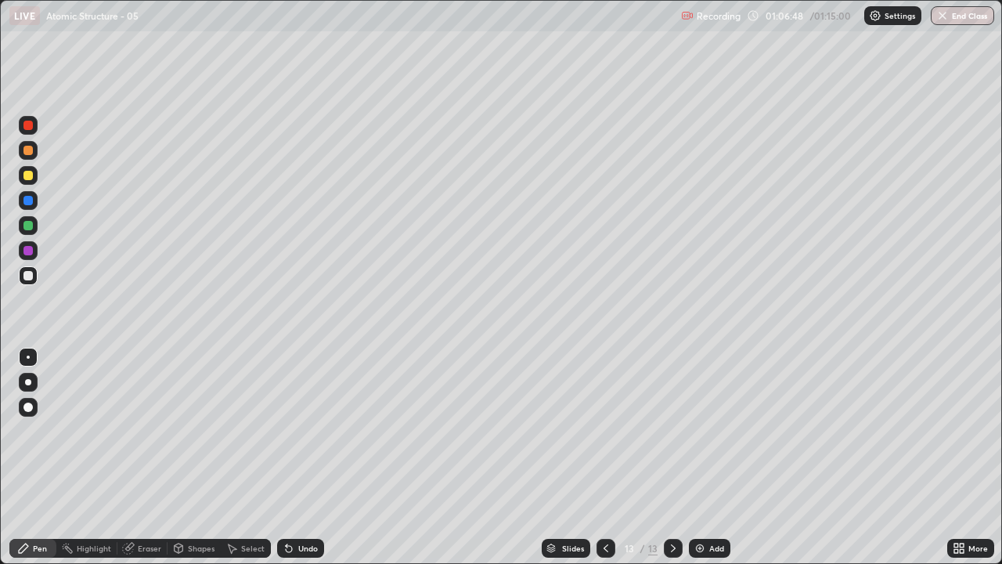
click at [605, 431] on icon at bounding box center [606, 548] width 13 height 13
click at [672, 431] on icon at bounding box center [673, 548] width 5 height 8
click at [964, 19] on button "End Class" at bounding box center [963, 15] width 62 height 19
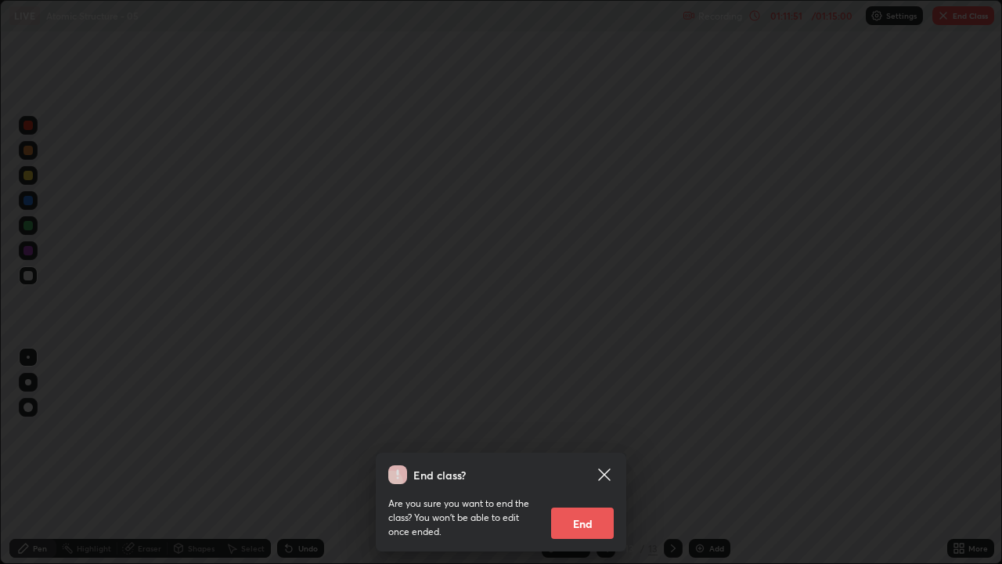
click at [597, 431] on button "End" at bounding box center [582, 522] width 63 height 31
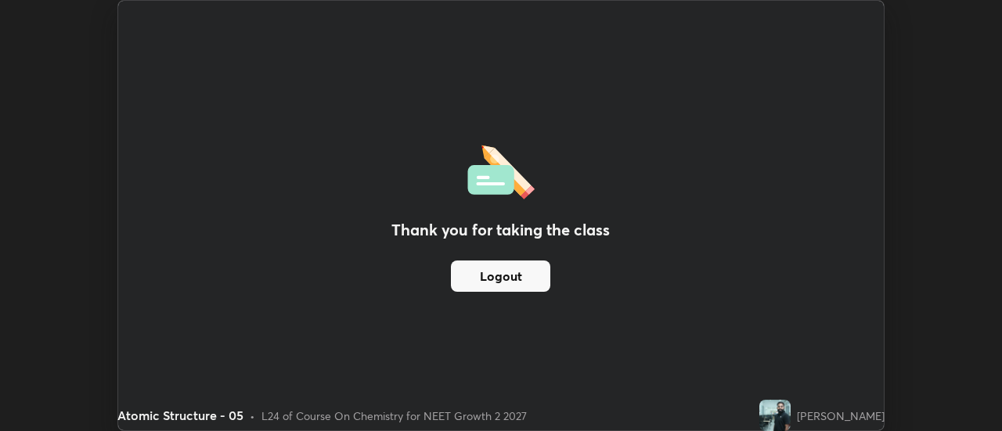
scroll to position [77851, 77280]
